Goal: Information Seeking & Learning: Learn about a topic

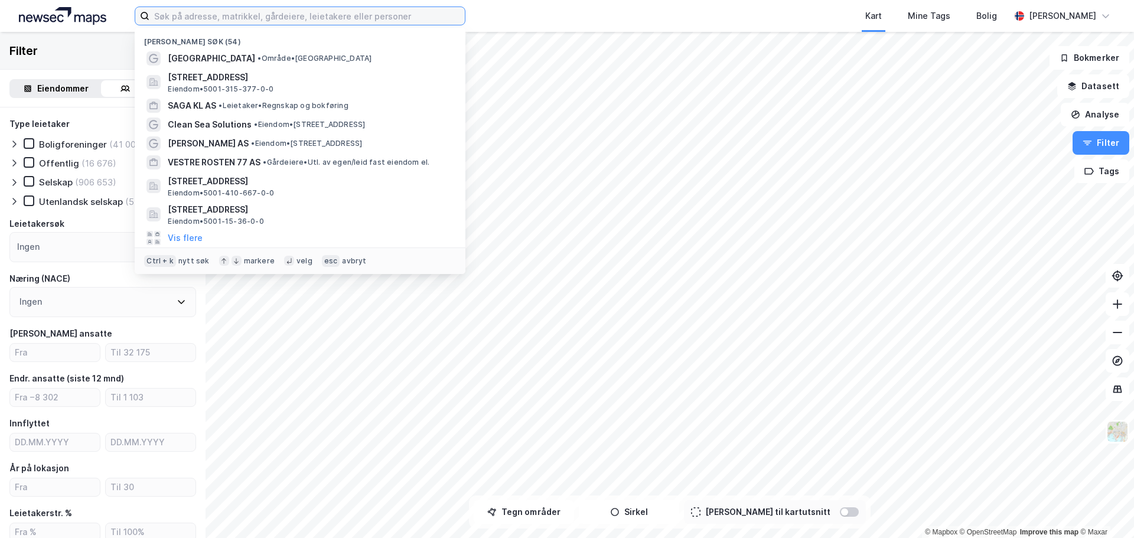
click at [296, 15] on input at bounding box center [306, 16] width 315 height 18
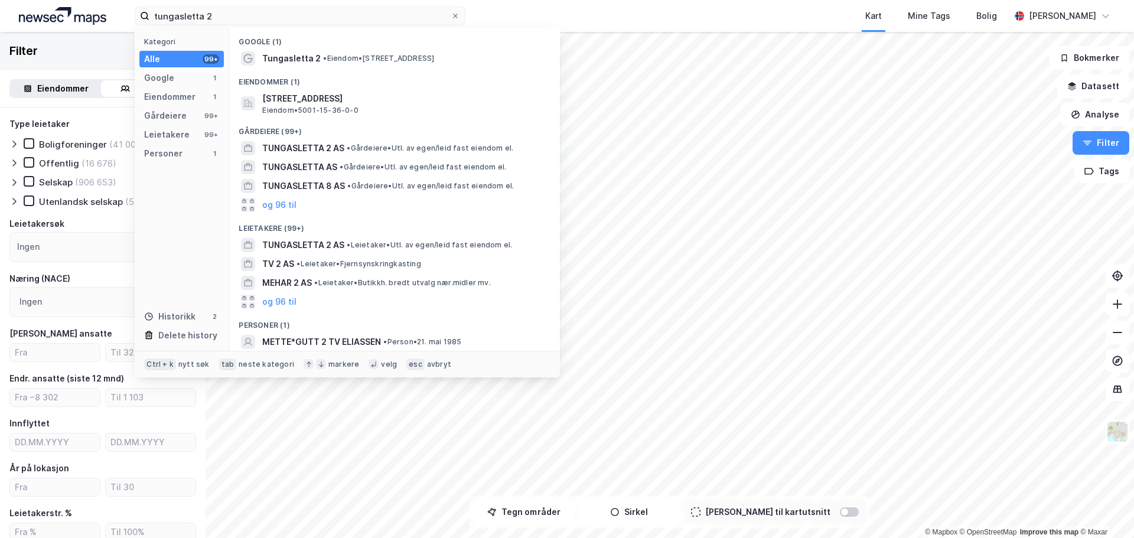
click at [366, 51] on div "Tungasletta 2 • Eiendom • [STREET_ADDRESS]" at bounding box center [405, 58] width 286 height 14
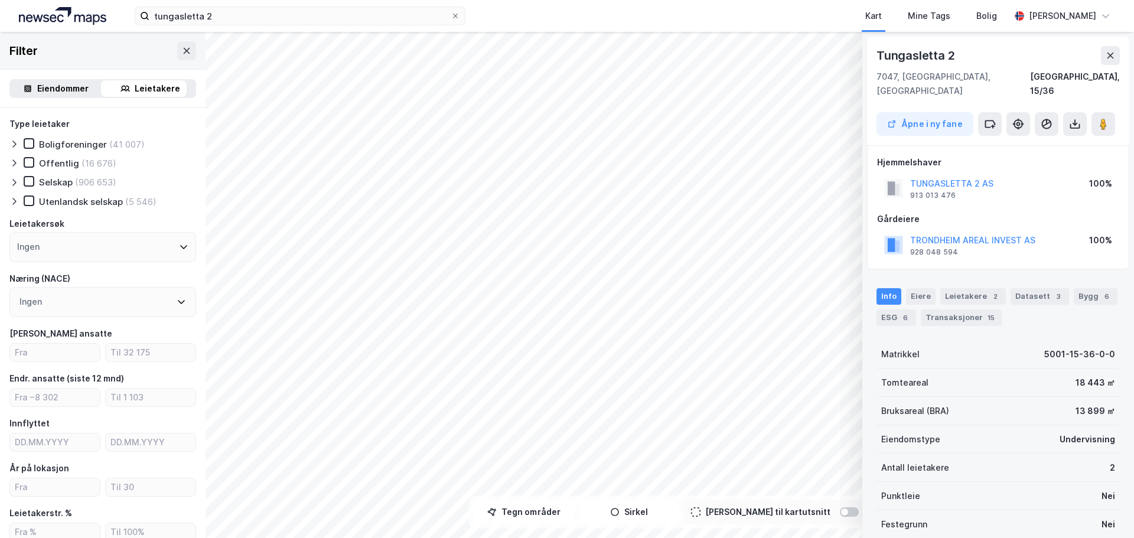
click at [0, 0] on button "TUNGASLETTA 2 AS" at bounding box center [0, 0] width 0 height 0
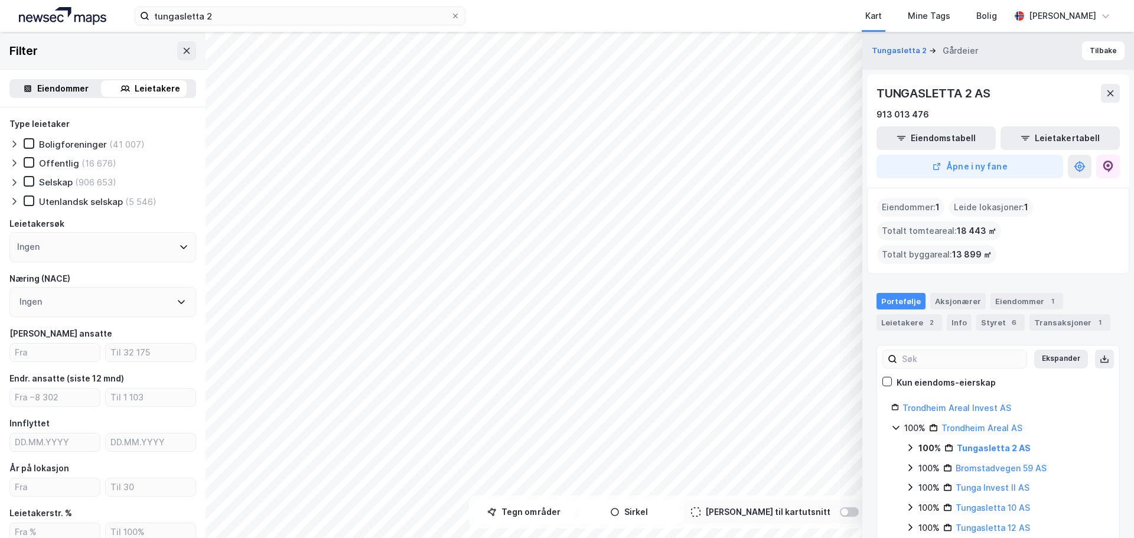
click at [954, 173] on button "Åpne i ny fane" at bounding box center [970, 167] width 187 height 24
click at [193, 13] on input "tungasletta 2" at bounding box center [299, 16] width 301 height 18
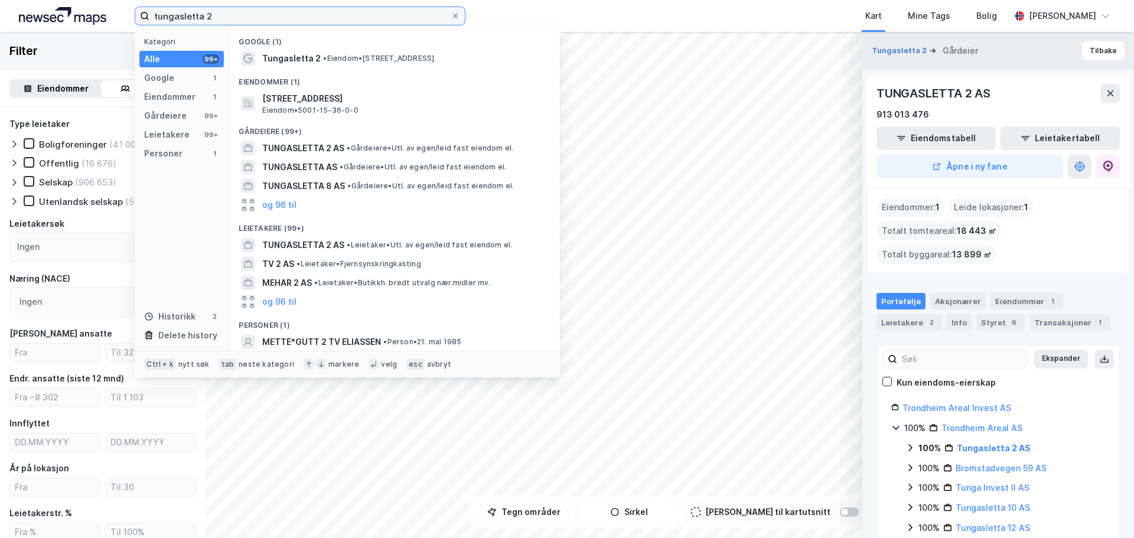
drag, startPoint x: 230, startPoint y: 15, endPoint x: 72, endPoint y: 12, distance: 158.3
click at [72, 12] on div "tungasletta 2 Kategori Alle 99+ Google 1 Eiendommer 1 Gårdeiere 99+ Leietakere …" at bounding box center [567, 16] width 1134 height 32
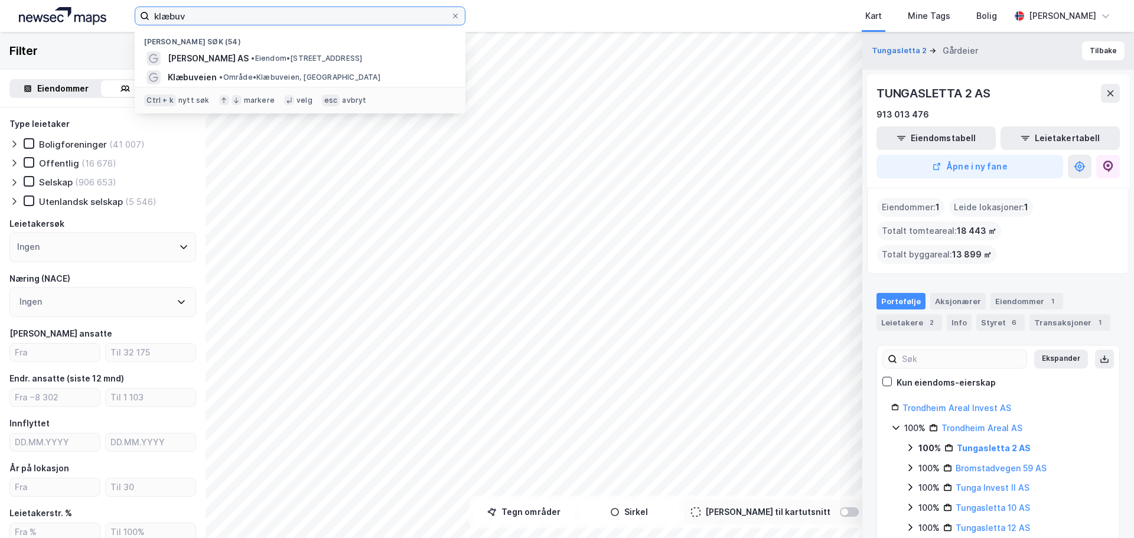
type input "klæbuve"
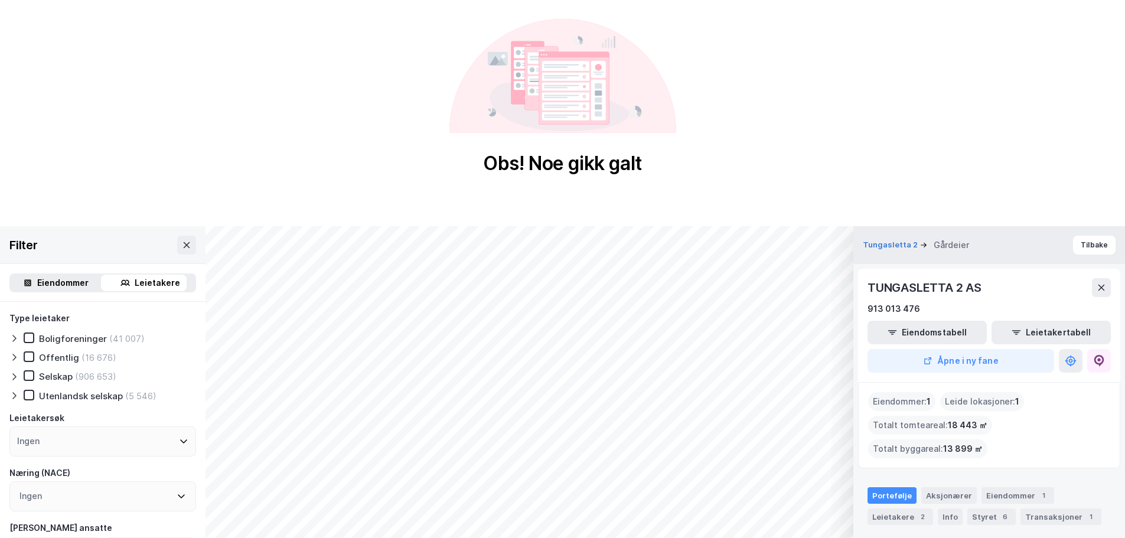
click at [180, 252] on button at bounding box center [186, 245] width 19 height 19
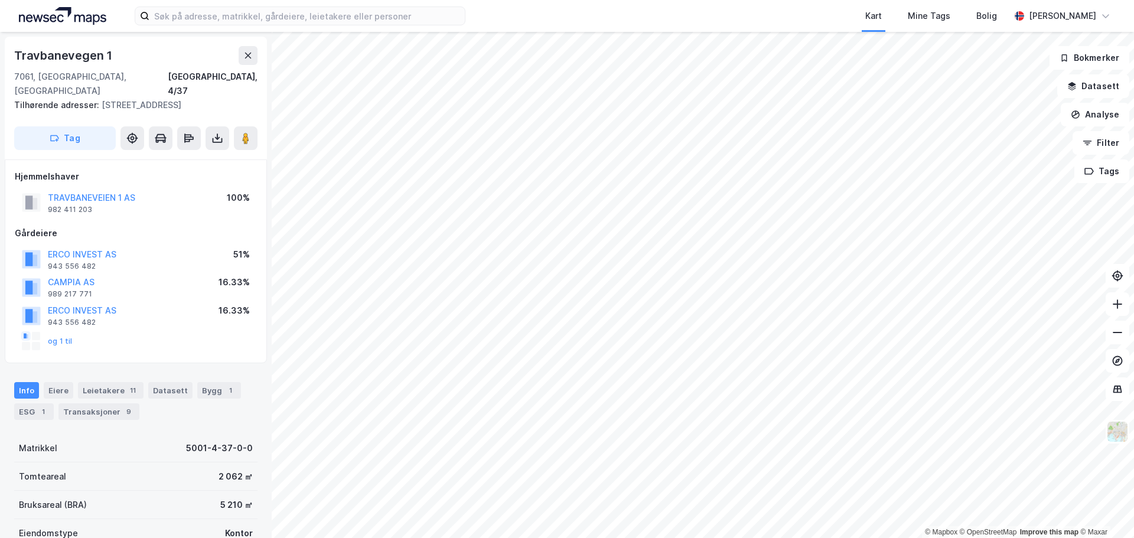
click at [111, 382] on div "Leietakere 11" at bounding box center [111, 390] width 66 height 17
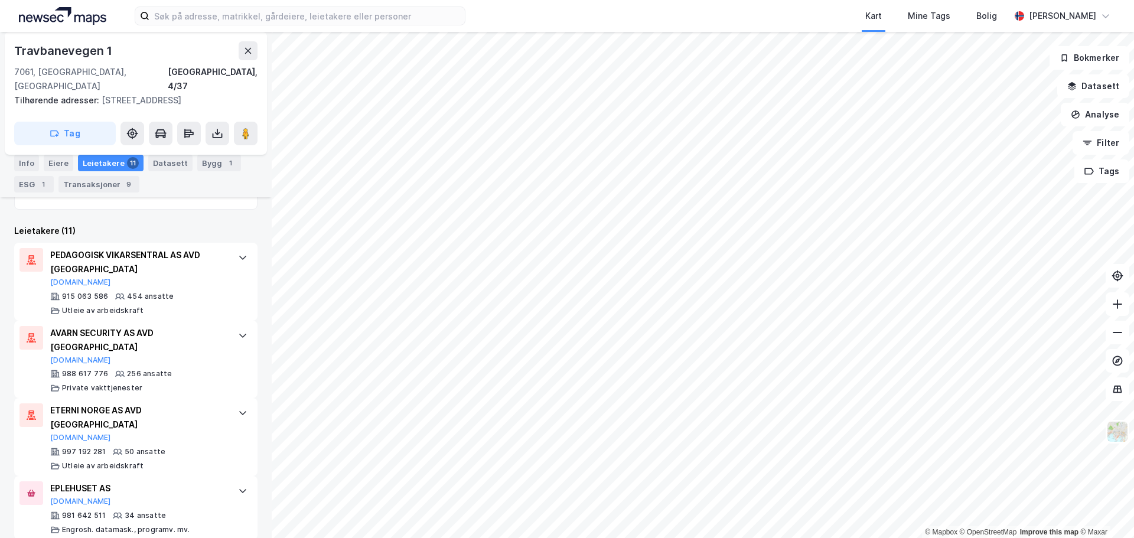
scroll to position [464, 0]
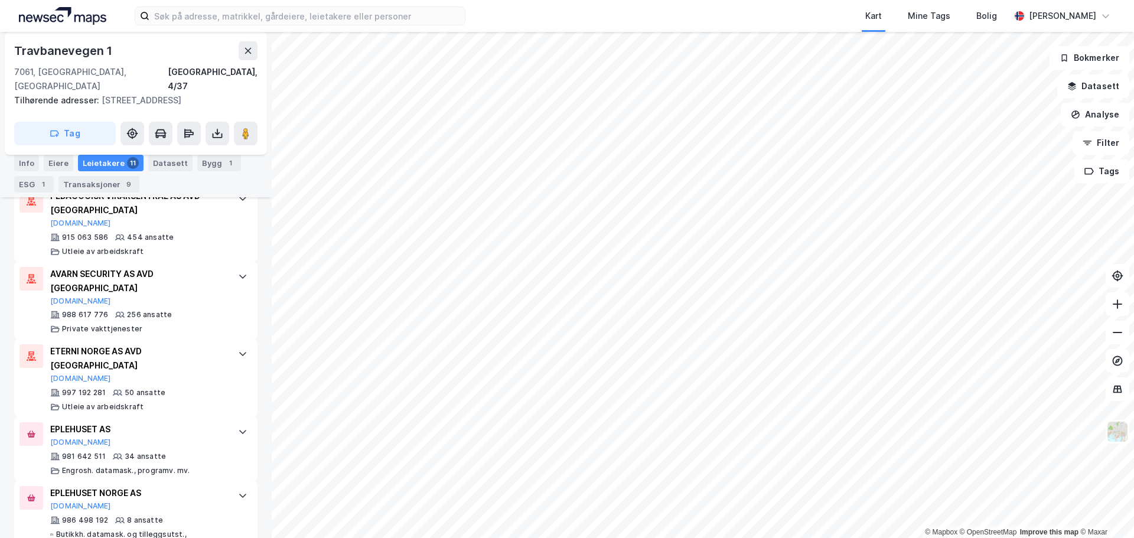
click at [86, 422] on div "EPLEHUSET AS [DOMAIN_NAME]" at bounding box center [138, 434] width 176 height 25
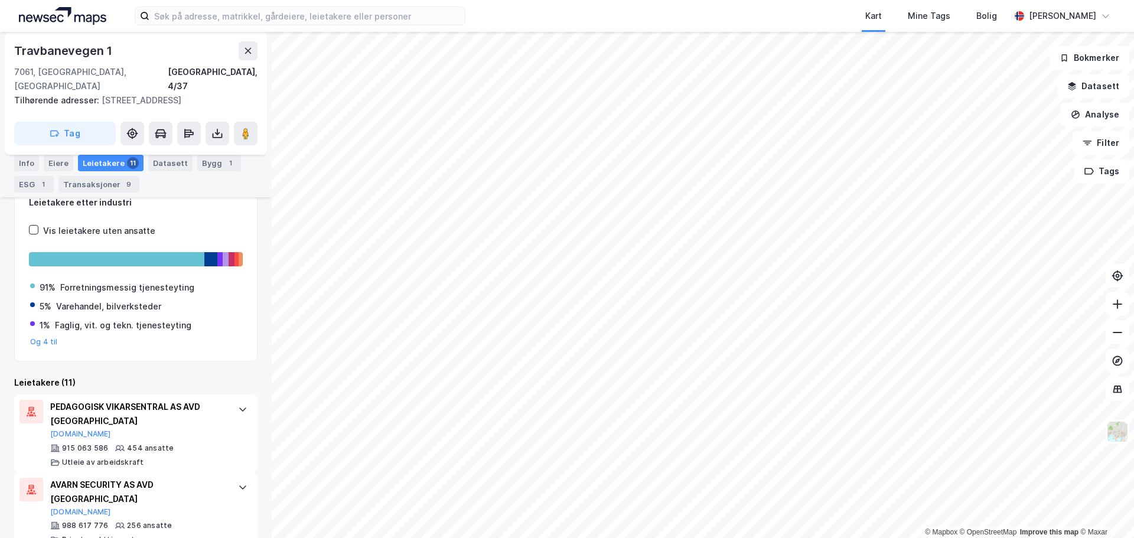
scroll to position [295, 0]
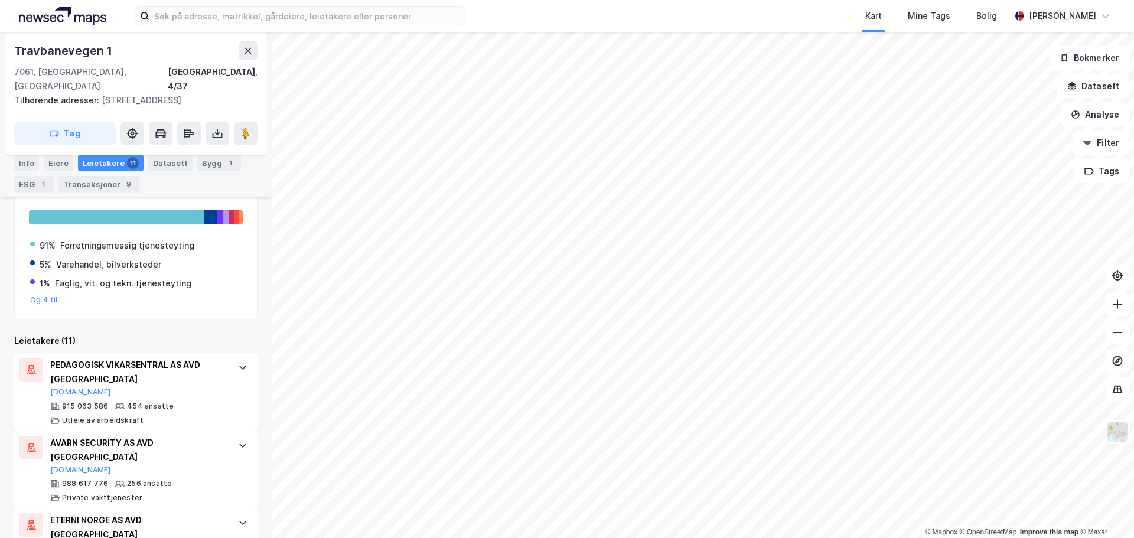
click at [124, 441] on div "AVARN SECURITY AS AVD TRONDHEIM [DOMAIN_NAME]" at bounding box center [138, 455] width 176 height 39
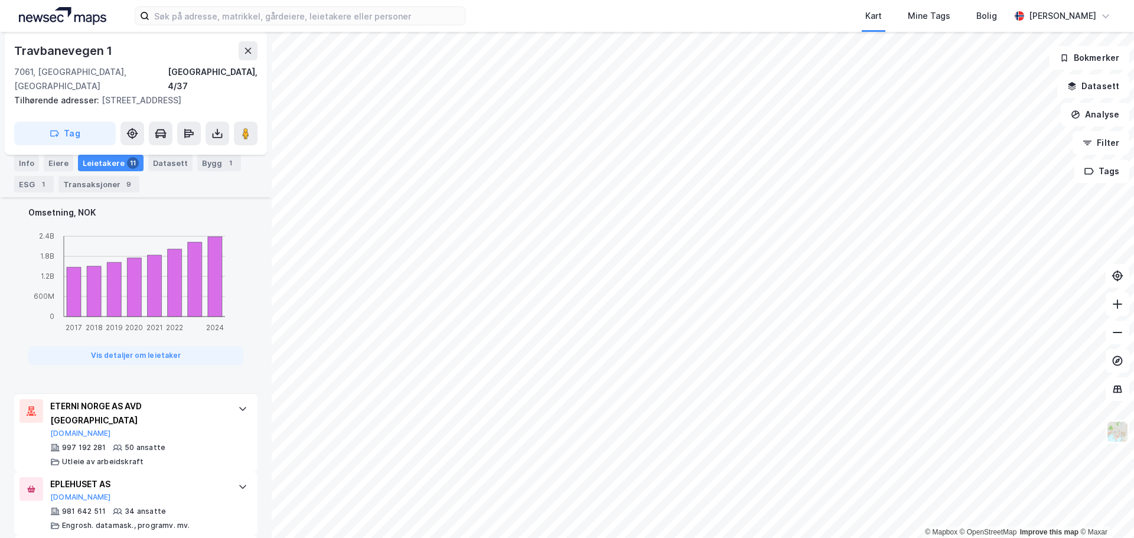
scroll to position [0, 0]
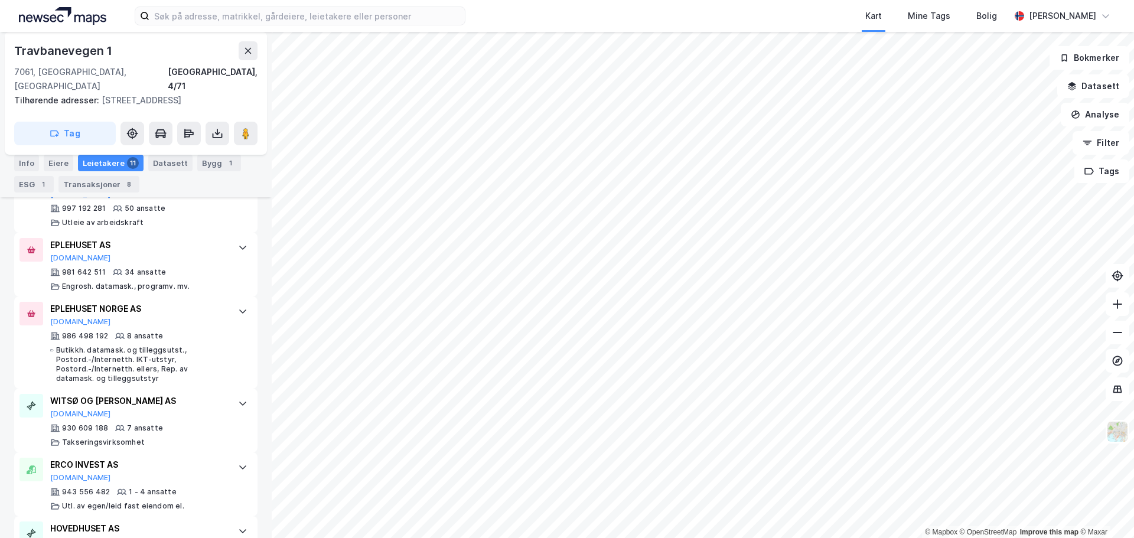
scroll to position [650, 0]
click at [243, 14] on input at bounding box center [306, 16] width 315 height 18
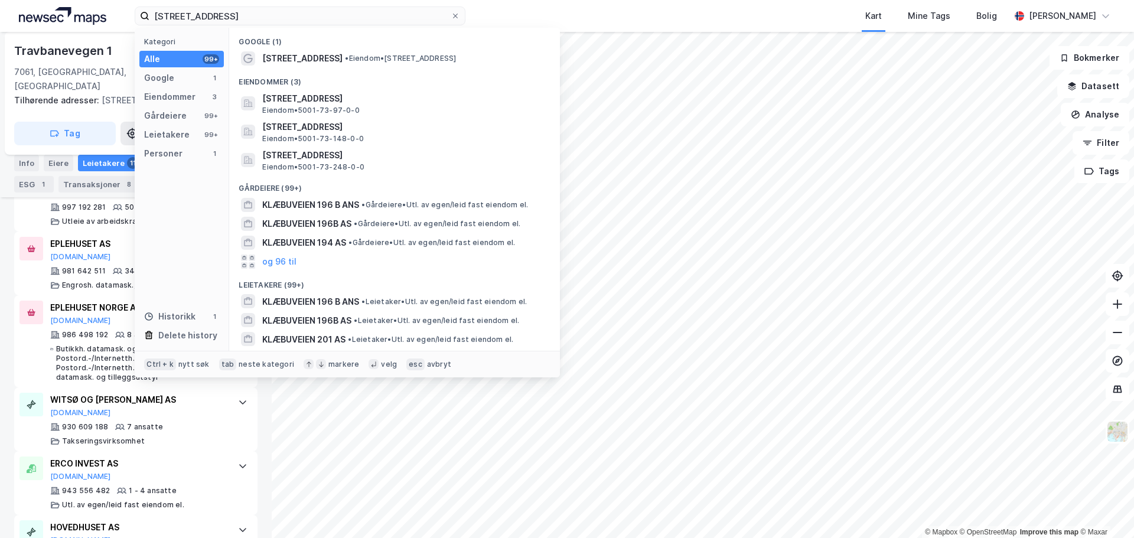
click at [376, 63] on div "[STREET_ADDRESS] • Eiendom • [STREET_ADDRESS]" at bounding box center [405, 58] width 286 height 14
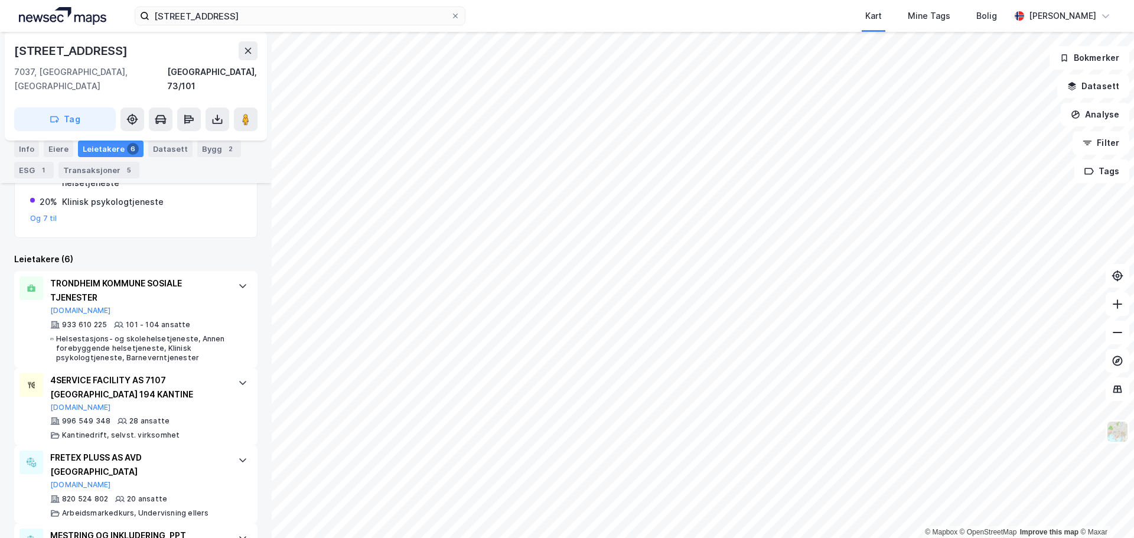
scroll to position [266, 0]
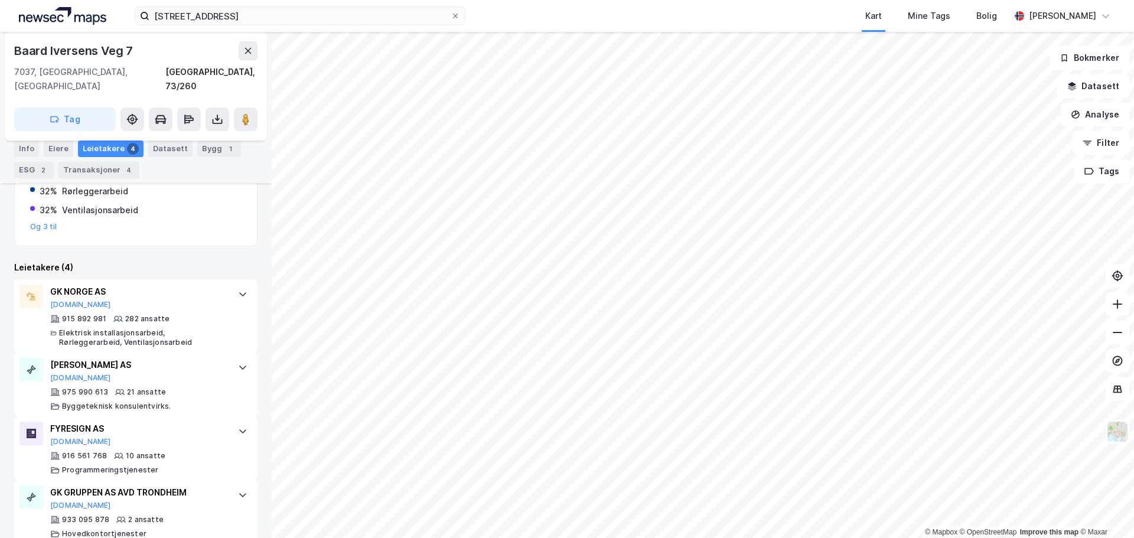
scroll to position [280, 0]
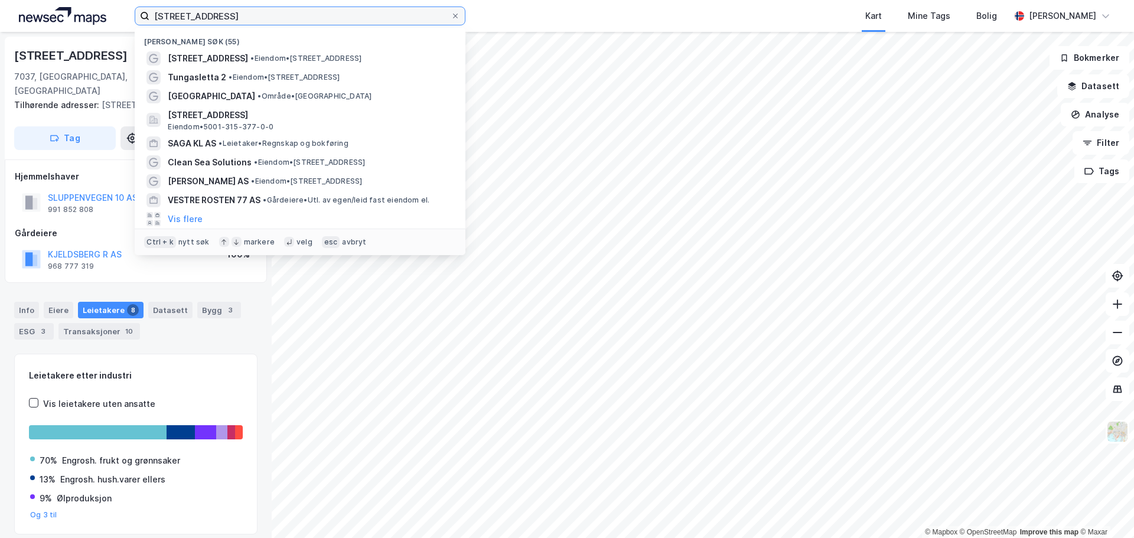
drag, startPoint x: 270, startPoint y: 12, endPoint x: 46, endPoint y: -5, distance: 224.5
click at [46, 0] on html "klæbuveien 196 Nylige søk (55) Klæbuveien 196 • Eiendom • [STREET_ADDRESS] • Ei…" at bounding box center [567, 269] width 1134 height 538
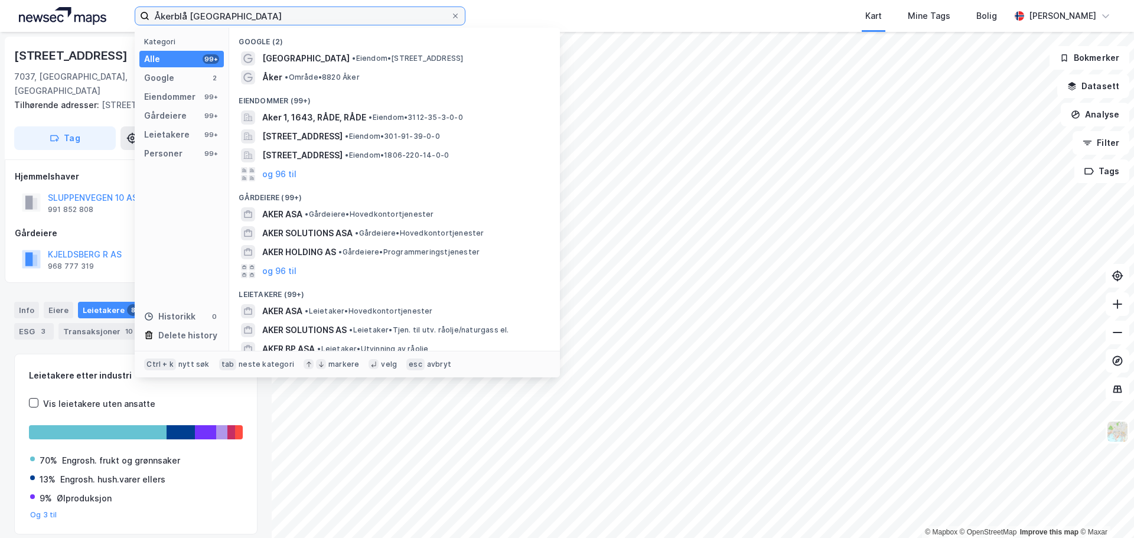
type input "Åkerblå [GEOGRAPHIC_DATA]"
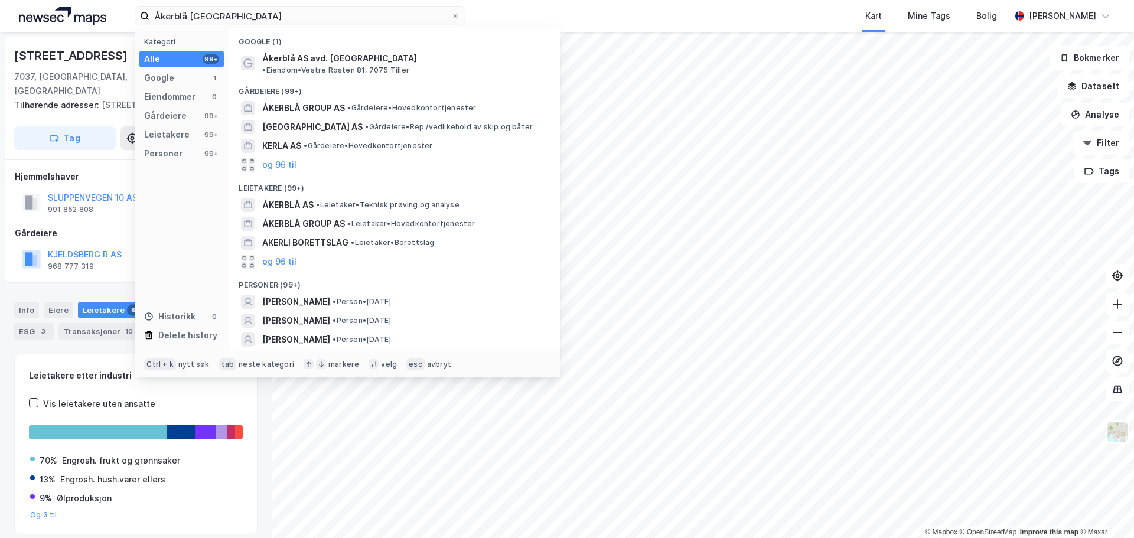
click at [306, 58] on span "Åkerblå AS avd. [GEOGRAPHIC_DATA]" at bounding box center [339, 58] width 155 height 14
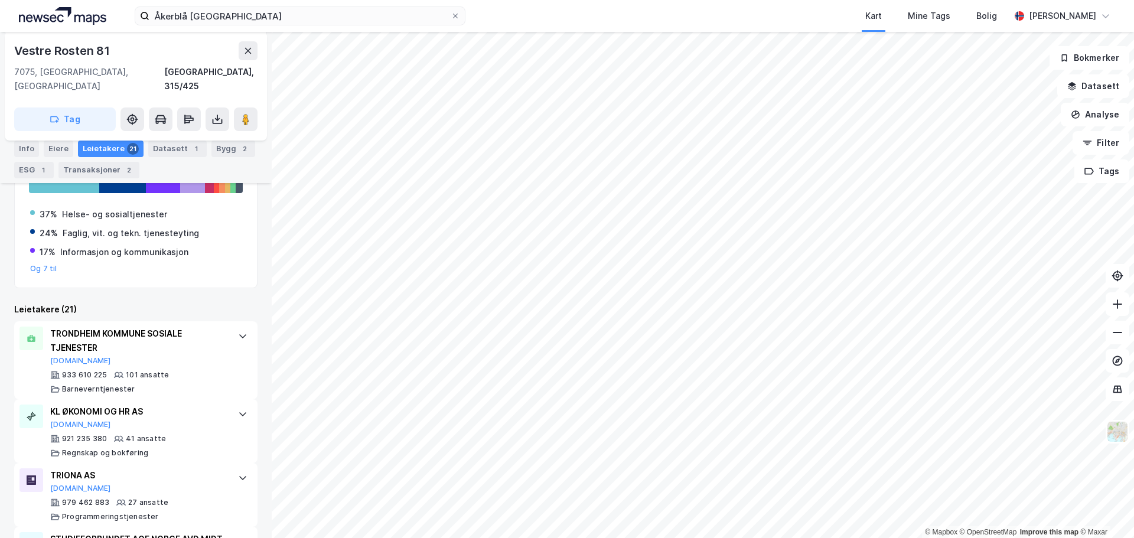
scroll to position [236, 0]
